Goal: Information Seeking & Learning: Learn about a topic

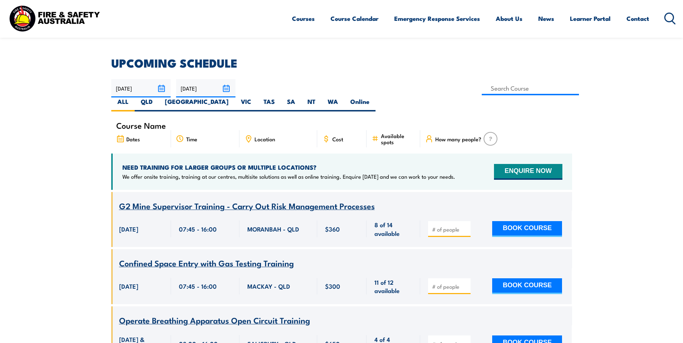
scroll to position [216, 0]
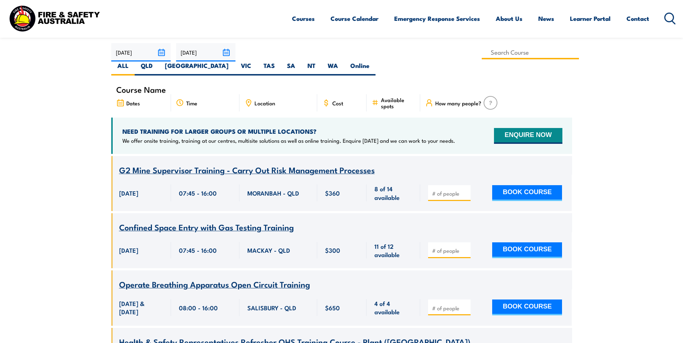
click at [481, 53] on input at bounding box center [530, 52] width 98 height 14
type input "Fire Safety Adviser Training"
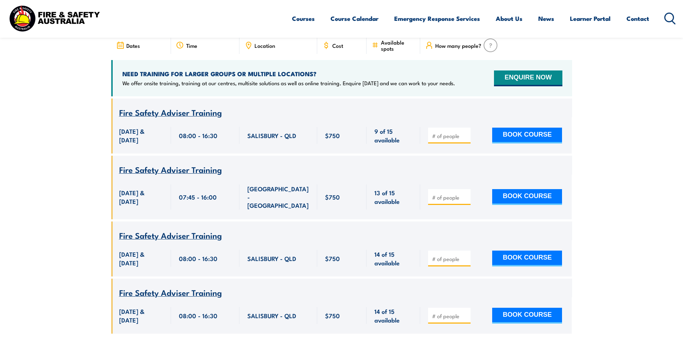
scroll to position [309, 0]
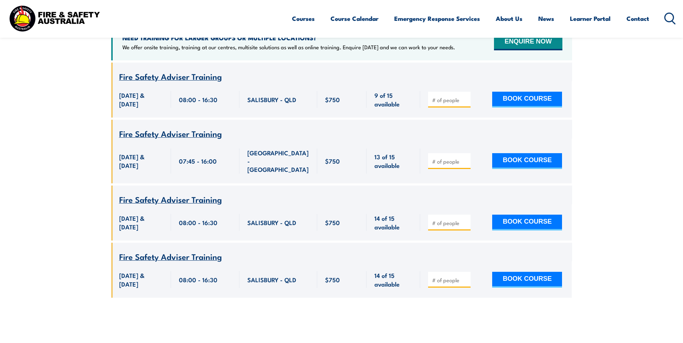
click at [644, 259] on section "UPCOMING SCHEDULE 20/08/2025 19/10/2025" at bounding box center [341, 118] width 683 height 381
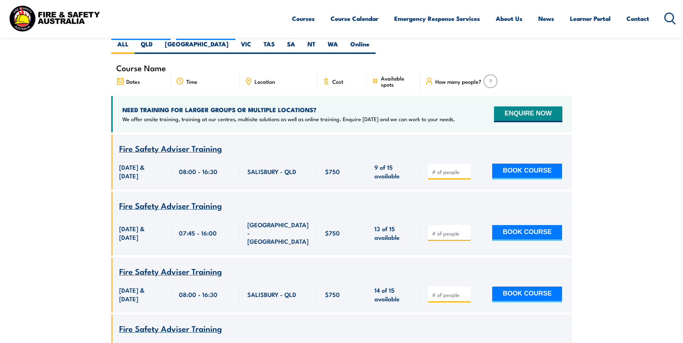
scroll to position [166, 0]
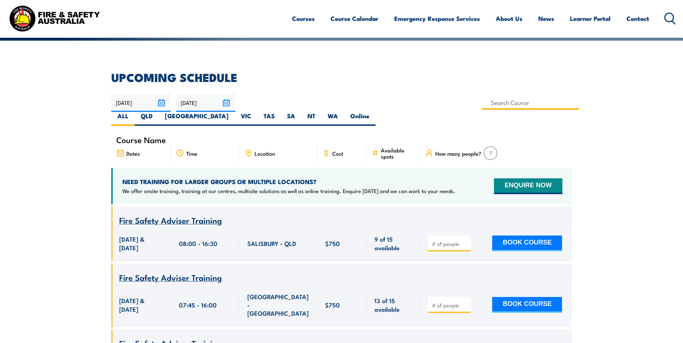
click at [481, 102] on input at bounding box center [530, 103] width 98 height 14
click at [481, 103] on input "Fire Safety Adviser Training" at bounding box center [530, 103] width 98 height 14
click at [481, 104] on input "Fire Safety Adviser Training" at bounding box center [530, 103] width 98 height 14
drag, startPoint x: 328, startPoint y: 103, endPoint x: 232, endPoint y: 103, distance: 96.4
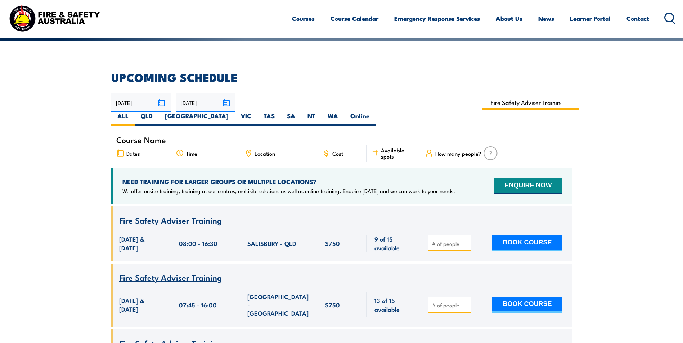
click at [232, 103] on div "20/08/2025 19/10/2025" at bounding box center [341, 110] width 461 height 32
type input "g"
type input "Bush Fire Awareness Training"
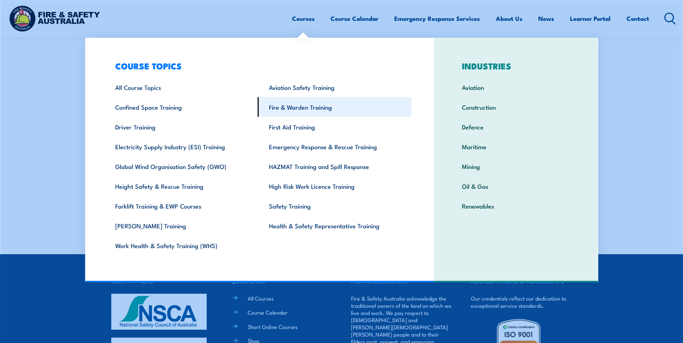
click at [348, 111] on link "Fire & Warden Training" at bounding box center [335, 107] width 154 height 20
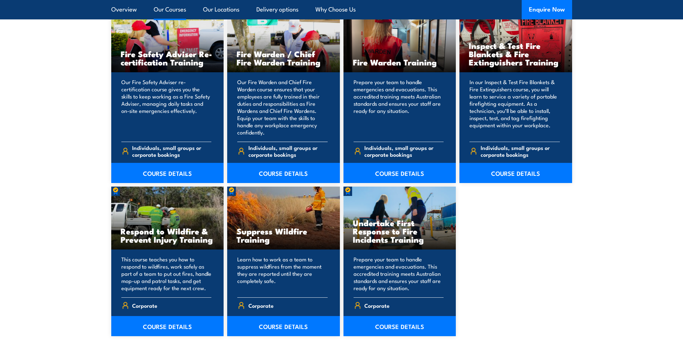
scroll to position [1079, 0]
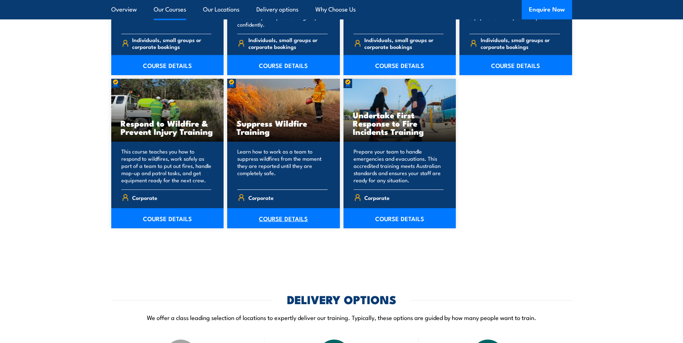
click at [298, 223] on link "COURSE DETAILS" at bounding box center [283, 218] width 113 height 20
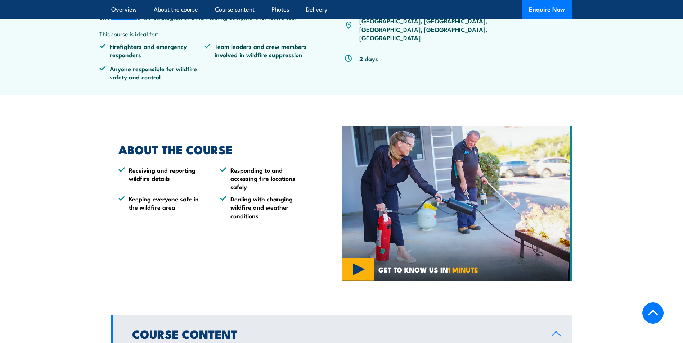
scroll to position [216, 0]
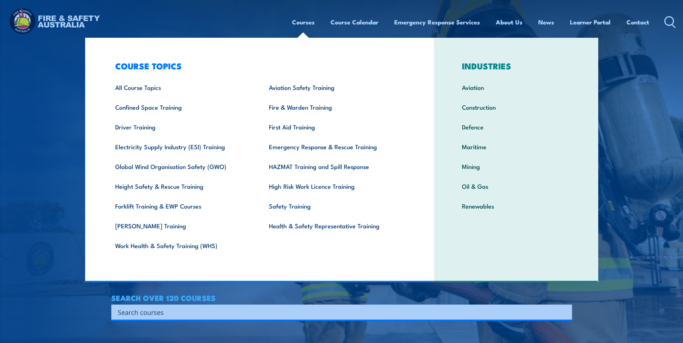
click at [299, 20] on link "Courses" at bounding box center [303, 22] width 23 height 19
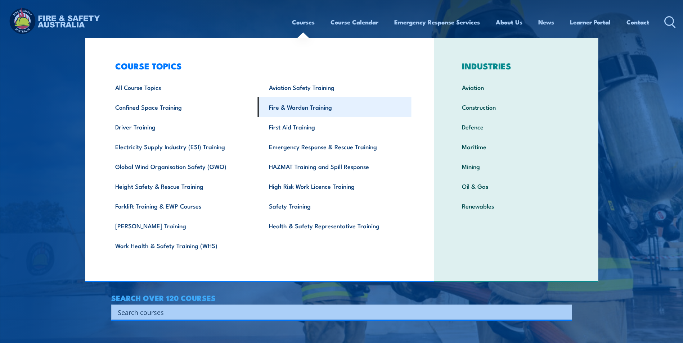
click at [298, 109] on link "Fire & Warden Training" at bounding box center [335, 107] width 154 height 20
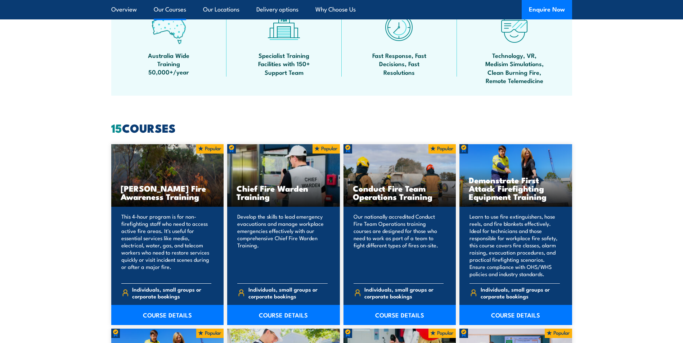
scroll to position [648, 0]
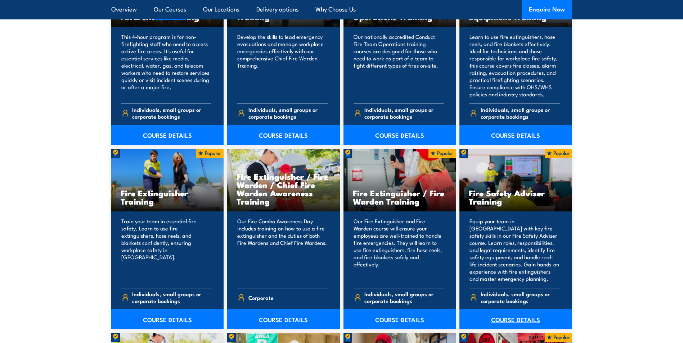
click at [522, 322] on link "COURSE DETAILS" at bounding box center [515, 319] width 113 height 20
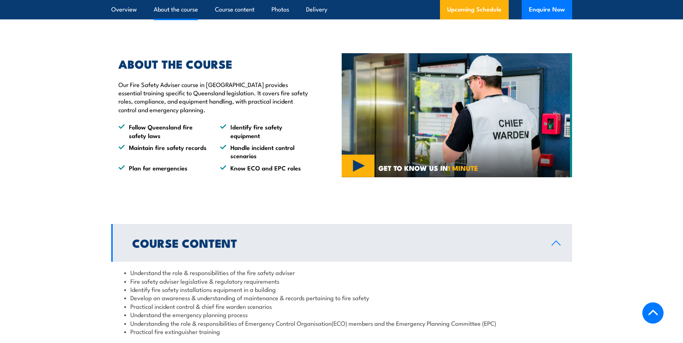
scroll to position [540, 0]
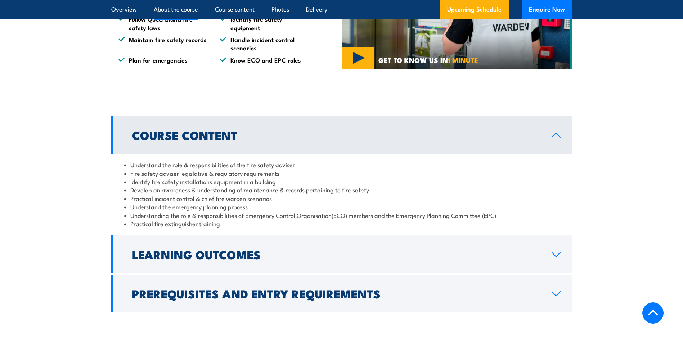
click at [411, 259] on h2 "Learning Outcomes" at bounding box center [336, 254] width 408 height 10
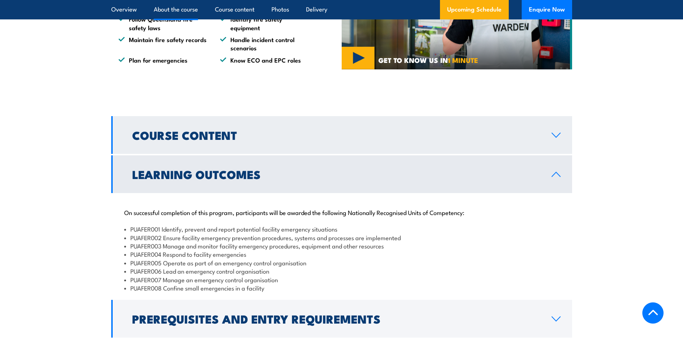
click at [452, 154] on link "Course Content" at bounding box center [341, 135] width 461 height 38
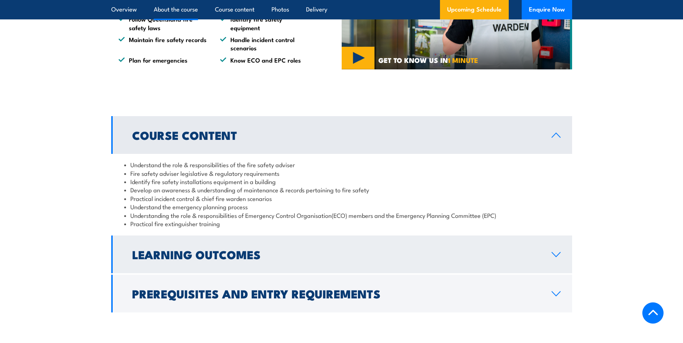
click at [439, 261] on link "Learning Outcomes" at bounding box center [341, 255] width 461 height 38
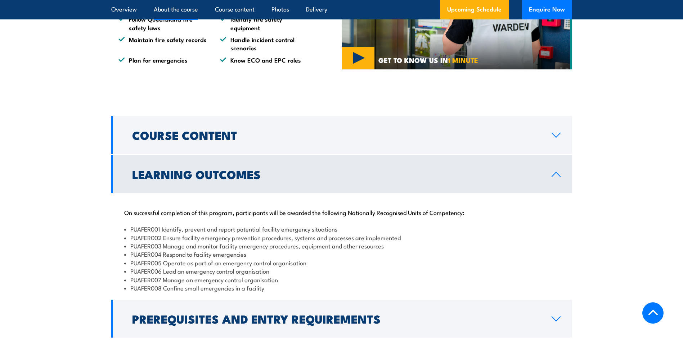
scroll to position [612, 0]
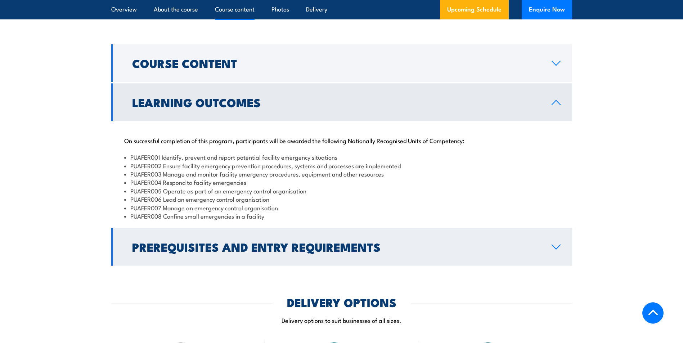
click at [440, 252] on h2 "Prerequisites and Entry Requirements" at bounding box center [336, 247] width 408 height 10
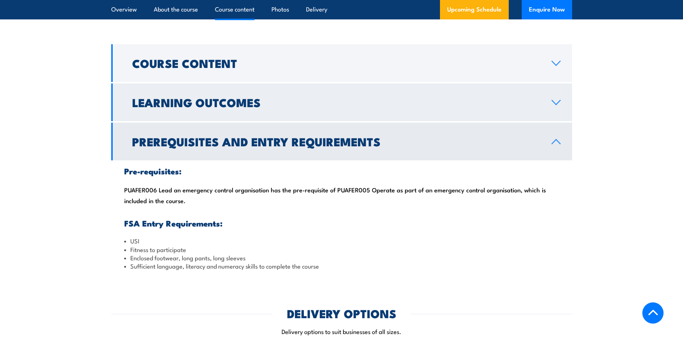
click at [457, 107] on h2 "Learning Outcomes" at bounding box center [336, 102] width 408 height 10
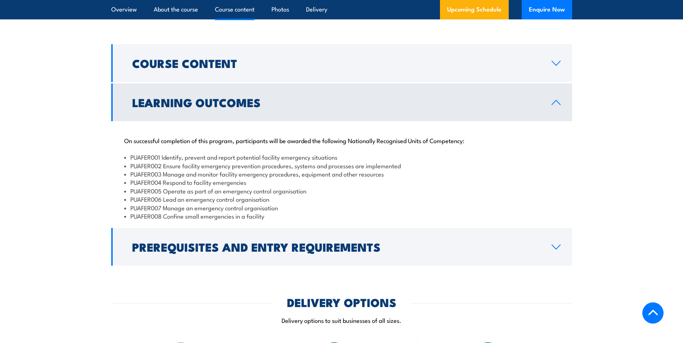
scroll to position [540, 0]
